Goal: Communication & Community: Ask a question

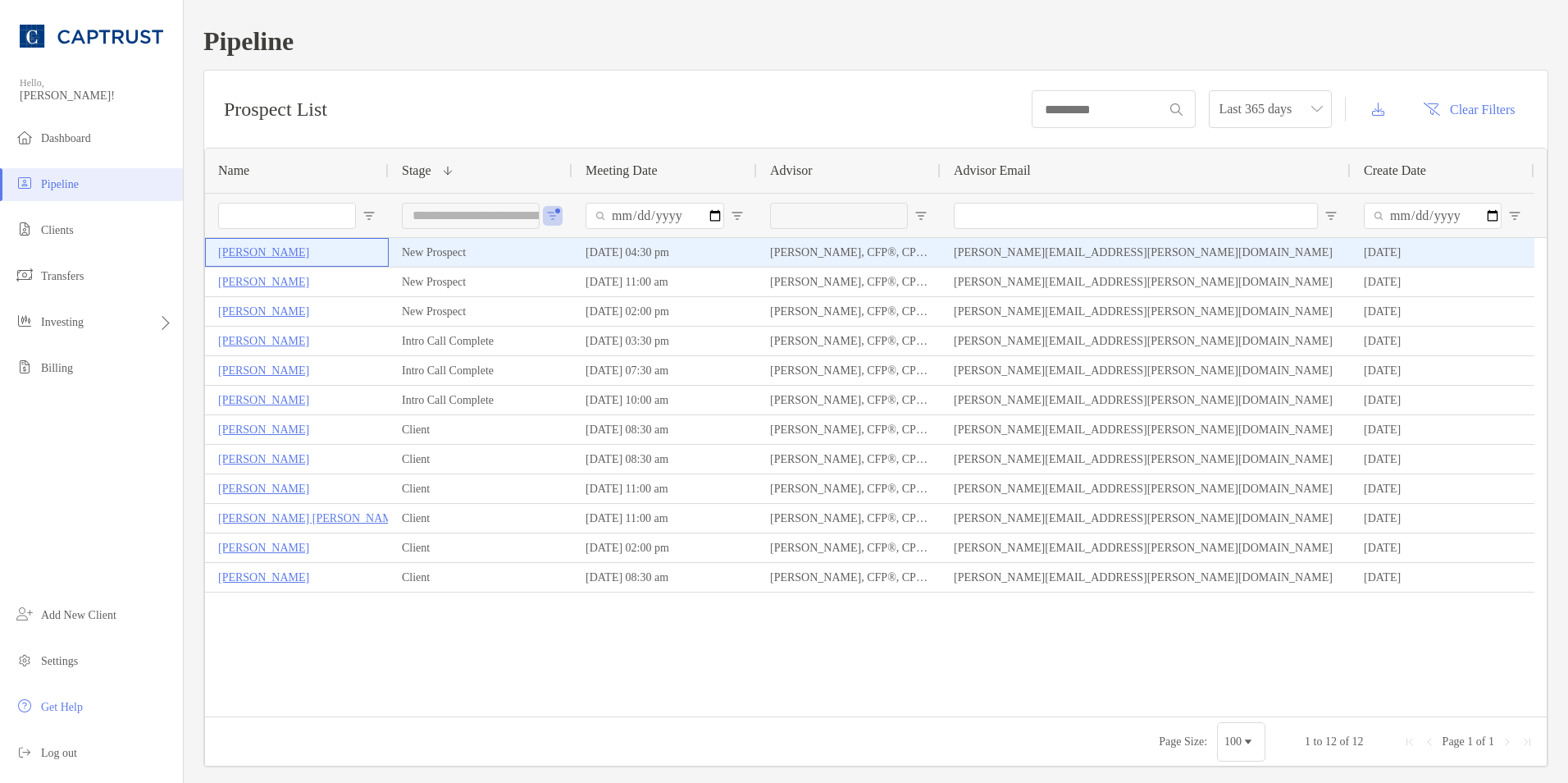
click at [258, 252] on p "[PERSON_NAME]" at bounding box center [263, 252] width 91 height 21
click at [266, 249] on p "[PERSON_NAME]" at bounding box center [263, 252] width 91 height 21
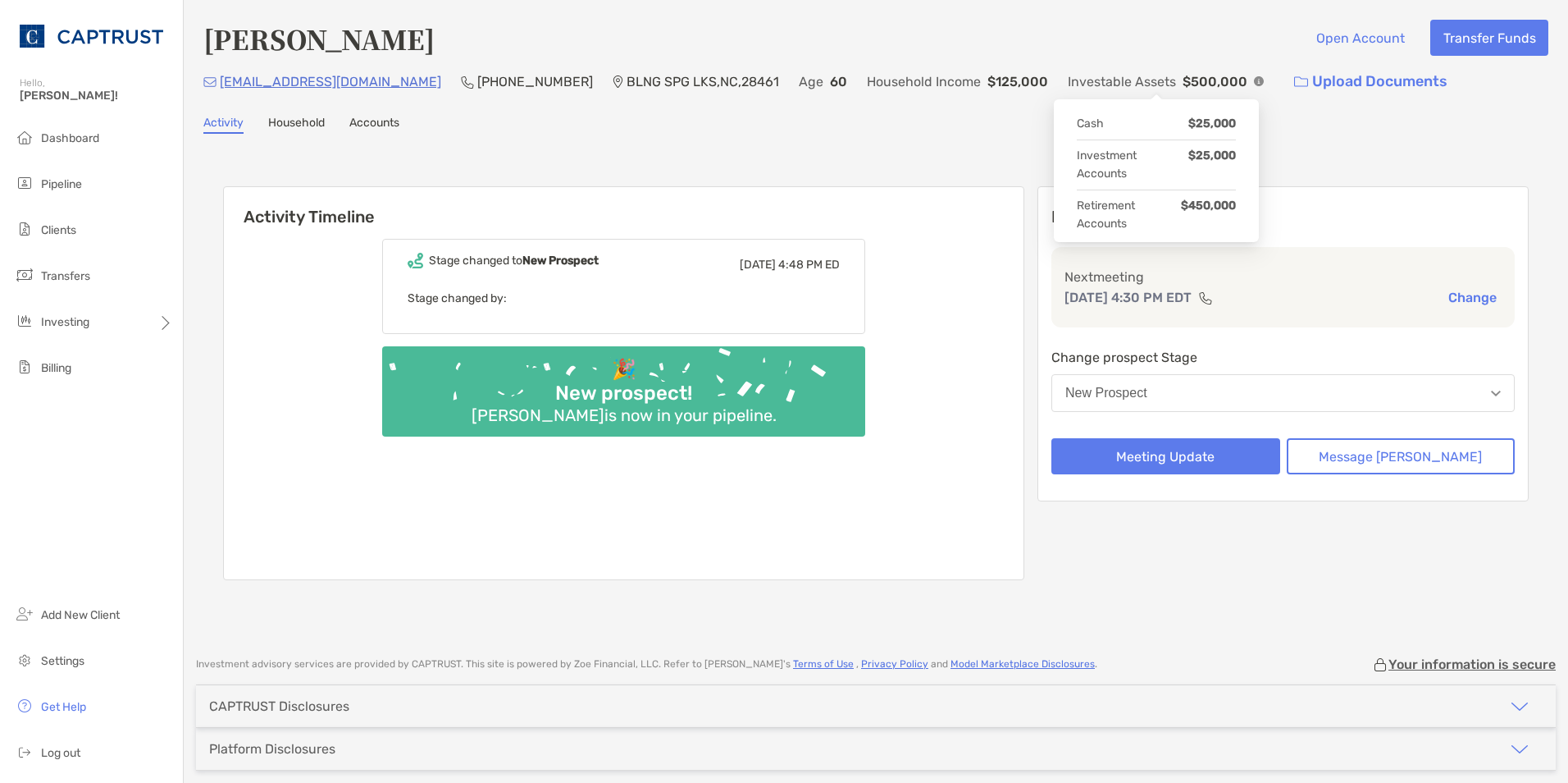
click at [1254, 81] on img at bounding box center [1258, 81] width 10 height 10
click at [1392, 457] on button "Message Zoe" at bounding box center [1401, 456] width 229 height 36
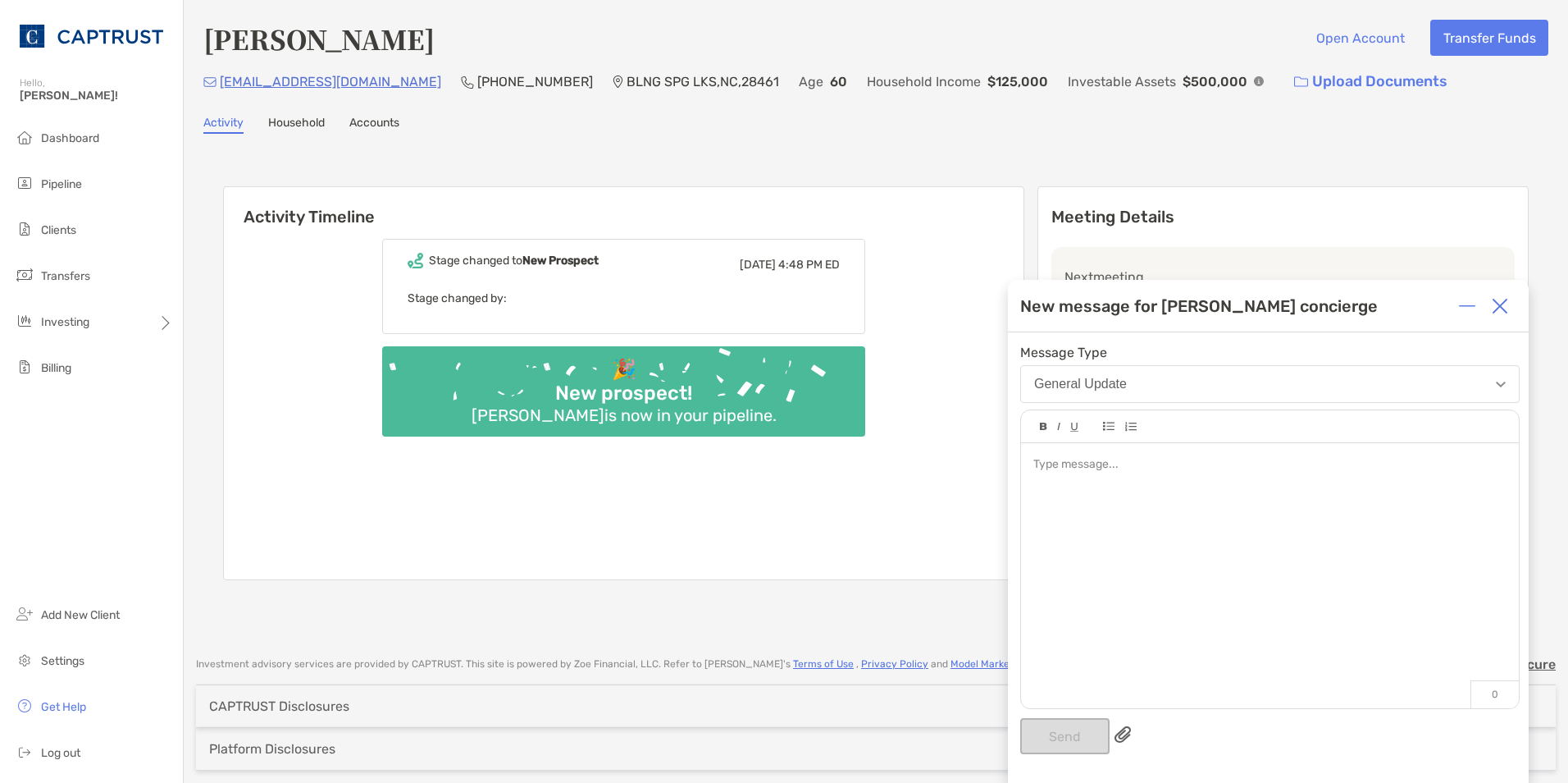
click at [1078, 464] on div at bounding box center [1270, 465] width 473 height 17
click at [1102, 462] on div at bounding box center [1270, 465] width 473 height 17
click at [1236, 474] on div at bounding box center [1269, 567] width 498 height 249
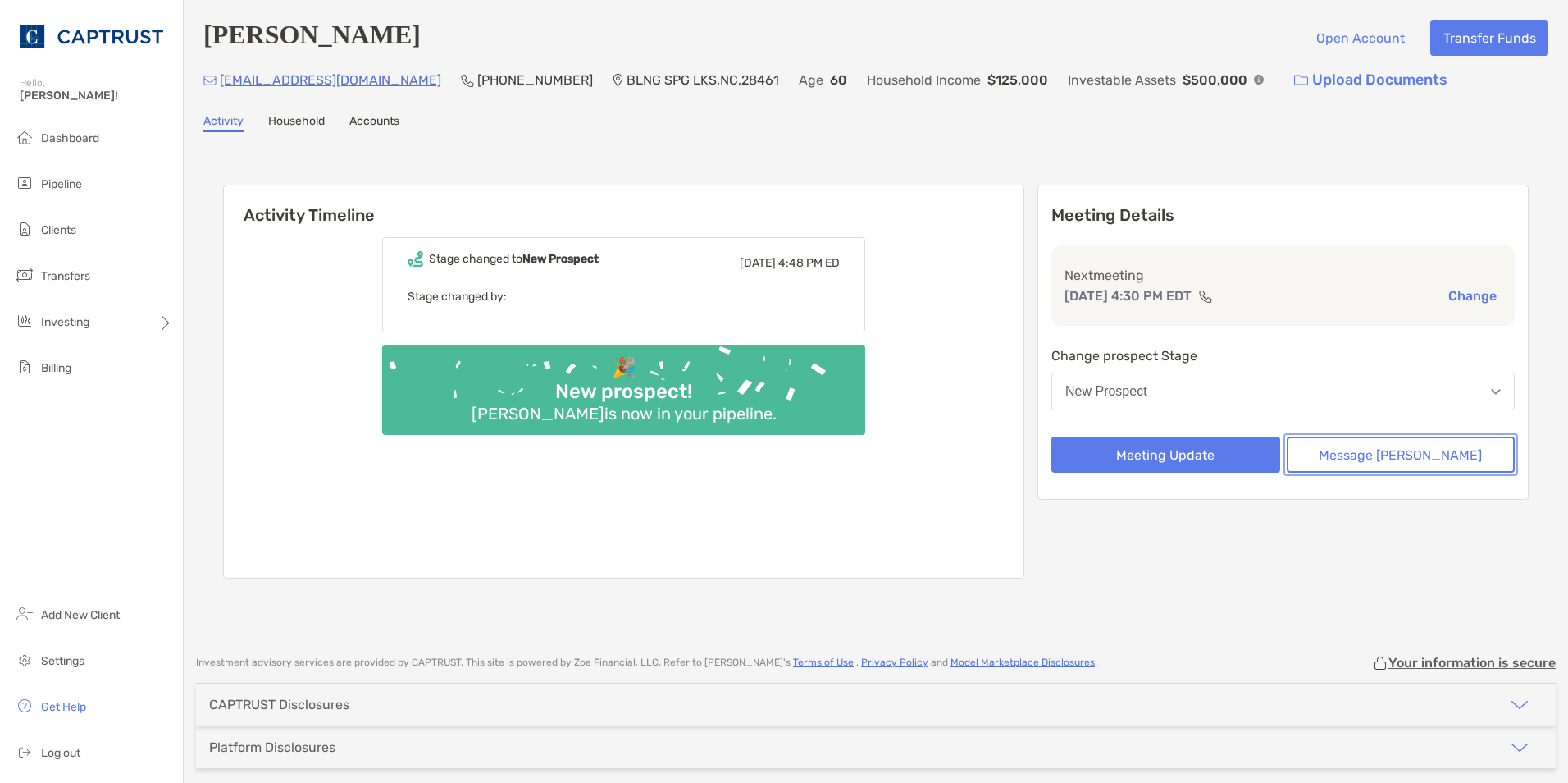
click at [1390, 455] on button "Message [PERSON_NAME]" at bounding box center [1401, 455] width 229 height 36
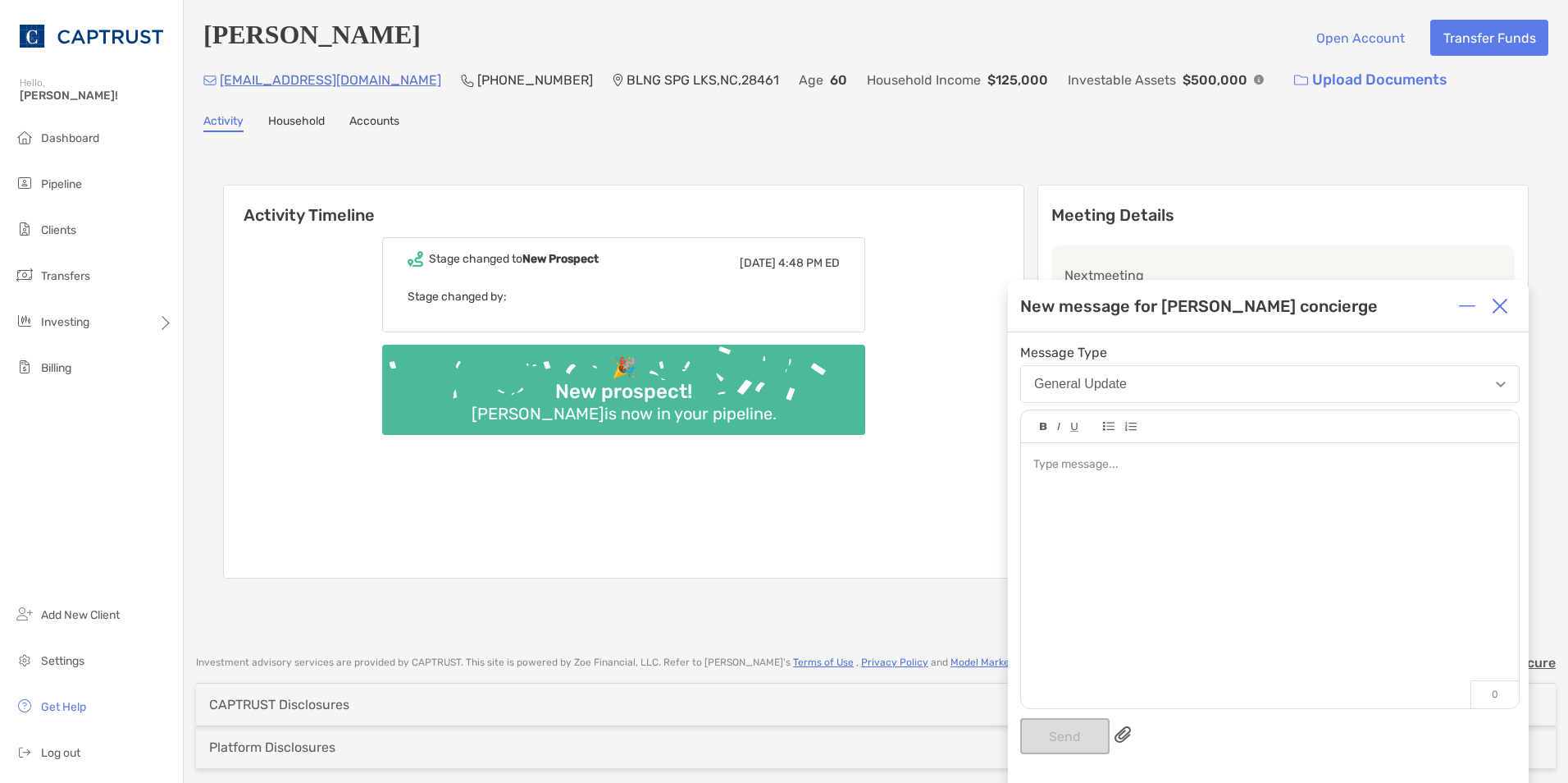
click at [1165, 481] on div at bounding box center [1269, 567] width 498 height 249
click at [1040, 729] on button "Send" at bounding box center [1064, 736] width 89 height 36
